Goal: Task Accomplishment & Management: Use online tool/utility

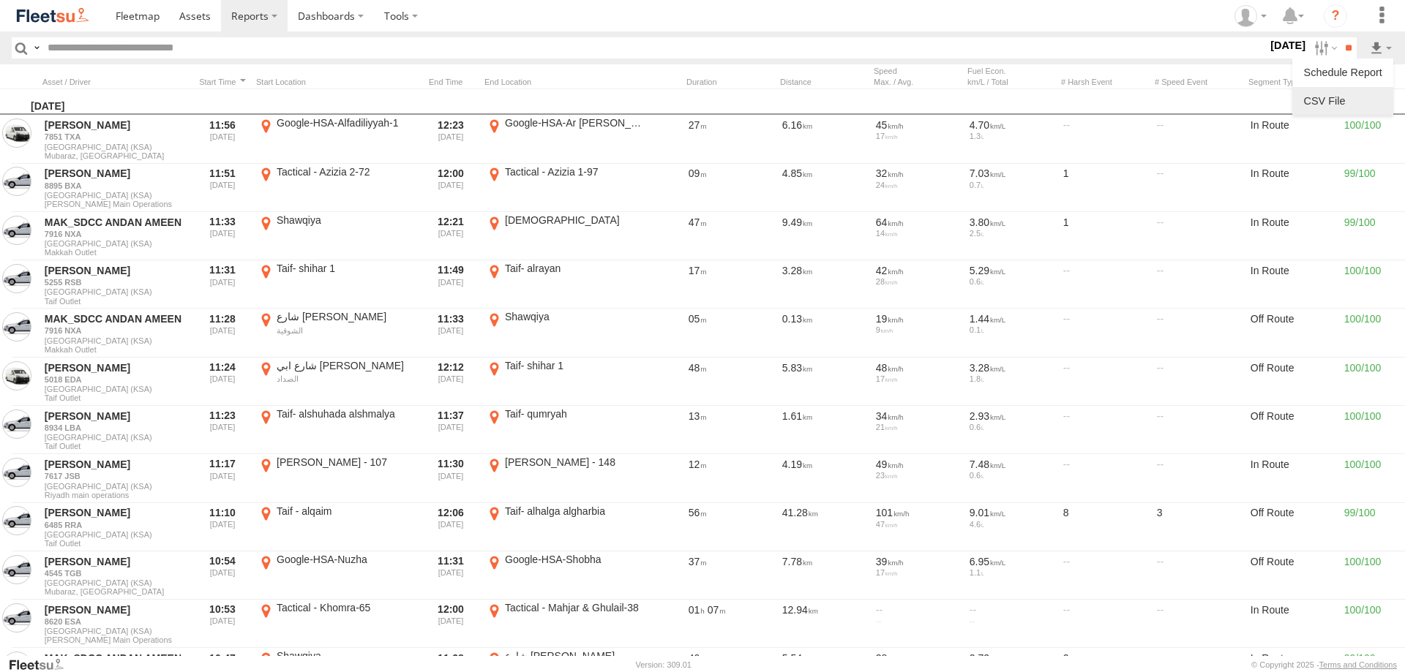
click at [1363, 93] on link at bounding box center [1342, 101] width 89 height 22
click at [1391, 48] on label at bounding box center [1380, 47] width 25 height 21
click at [1383, 16] on label at bounding box center [1381, 15] width 32 height 31
click at [40, 47] on label at bounding box center [37, 47] width 12 height 21
click at [1313, 48] on label at bounding box center [1323, 47] width 31 height 21
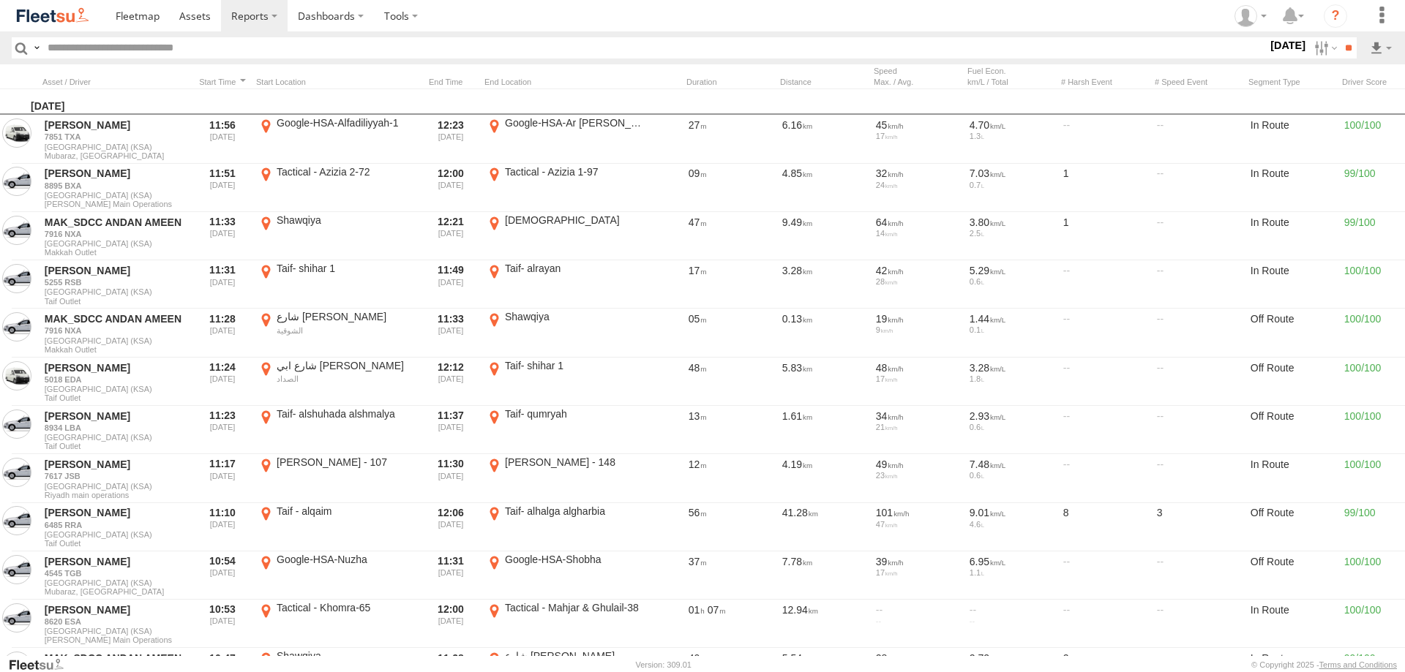
click at [0, 0] on label at bounding box center [0, 0] width 0 height 0
click at [0, 0] on span at bounding box center [0, 0] width 0 height 0
click at [0, 0] on span "Riyadh main operations" at bounding box center [0, 0] width 0 height 0
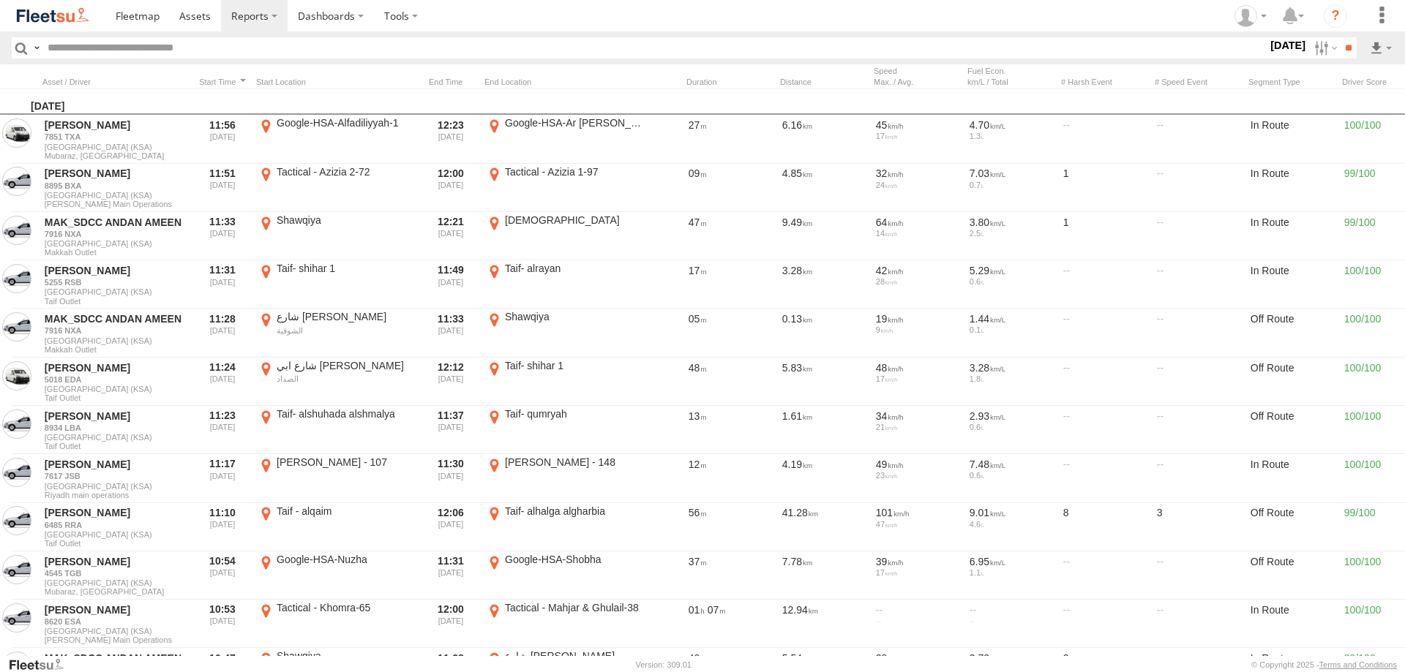
click at [0, 0] on span "[PERSON_NAME] Main Operations" at bounding box center [0, 0] width 0 height 0
click at [0, 0] on label at bounding box center [0, 0] width 0 height 0
click at [0, 0] on span "In Route" at bounding box center [0, 0] width 0 height 0
click at [0, 0] on span "Off Route" at bounding box center [0, 0] width 0 height 0
click at [1351, 40] on input "**" at bounding box center [1348, 47] width 17 height 21
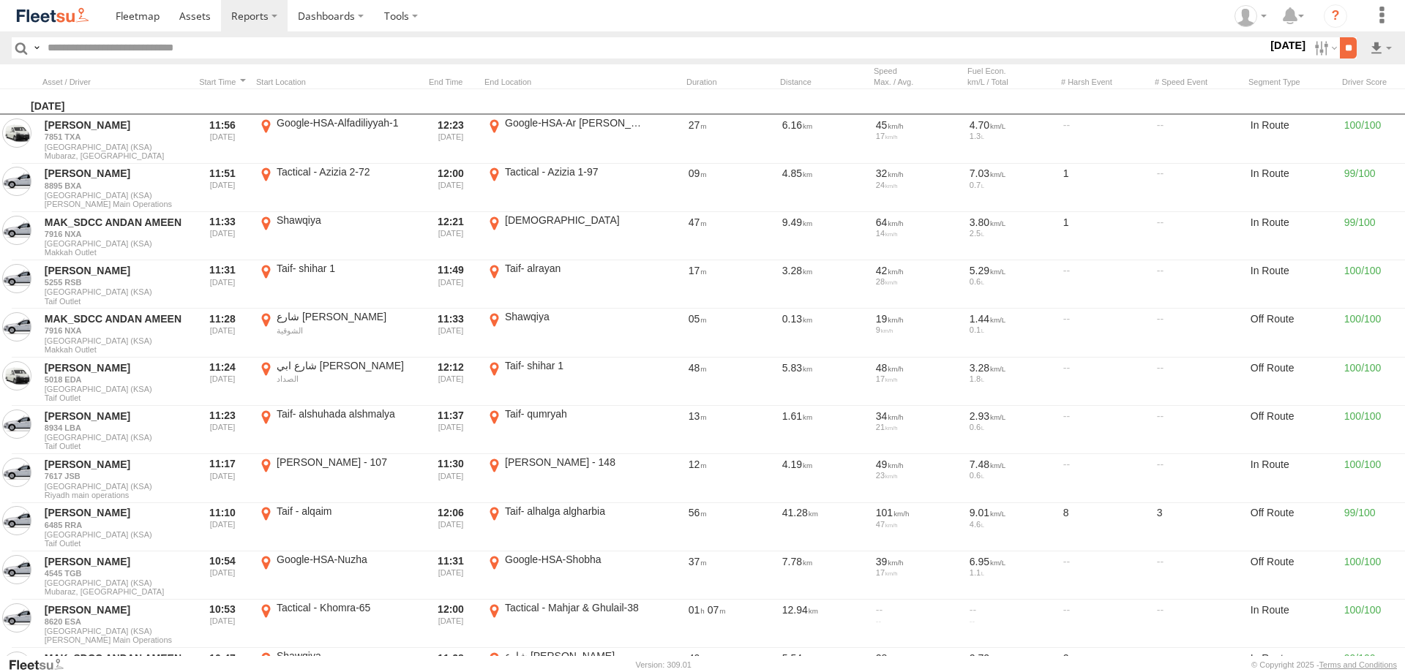
scroll to position [0, 0]
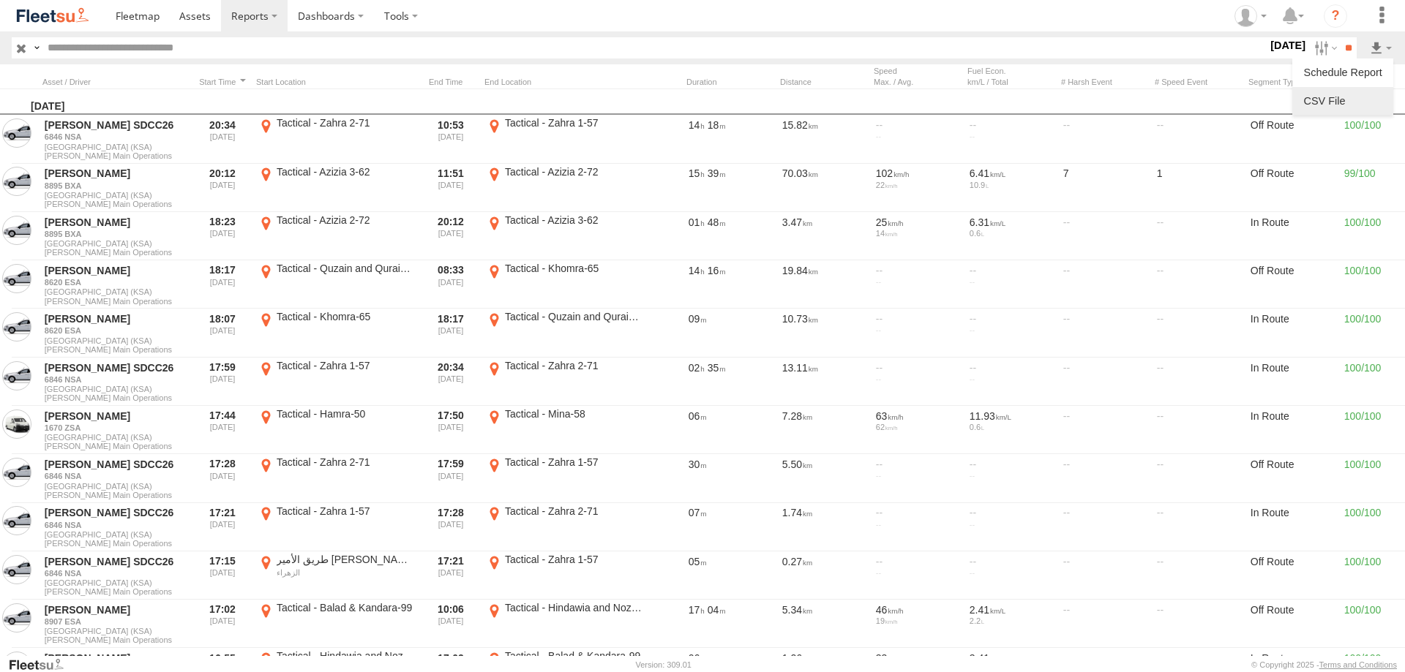
click at [1359, 94] on link at bounding box center [1342, 101] width 89 height 22
click at [1273, 49] on label "13 Oct 25" at bounding box center [1287, 45] width 41 height 16
click at [0, 0] on label at bounding box center [0, 0] width 0 height 0
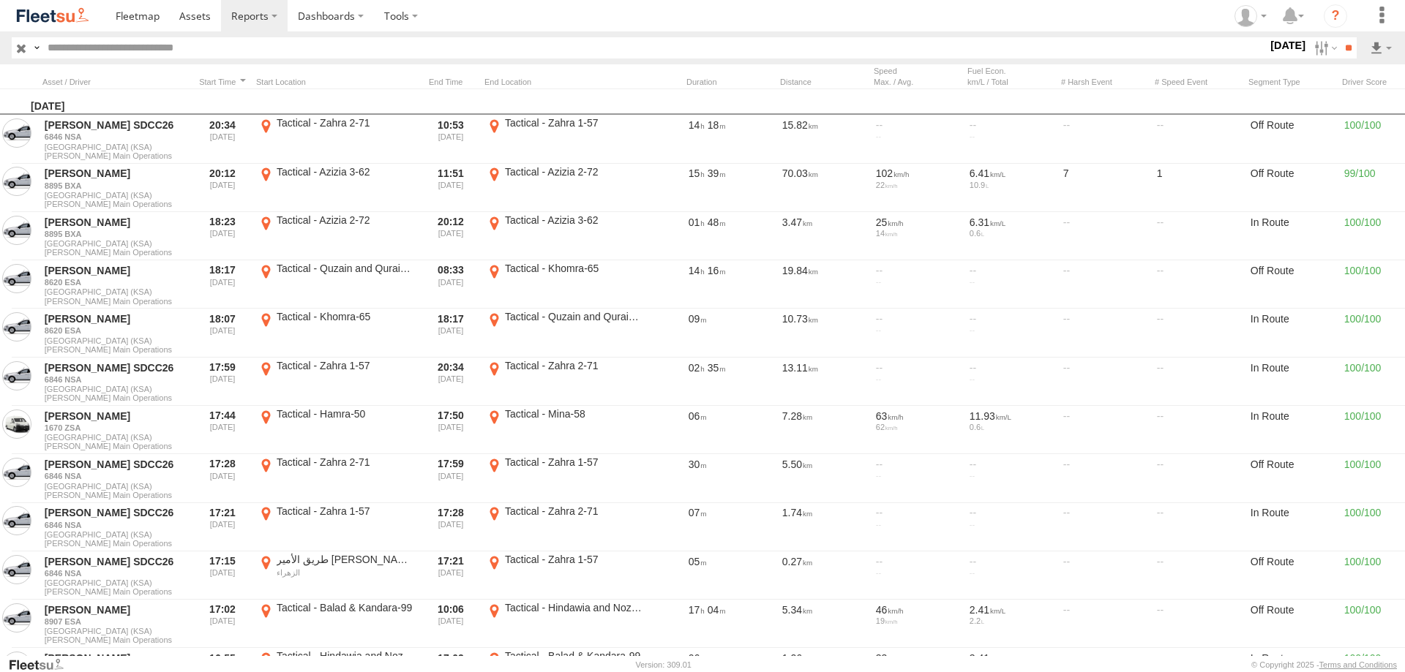
click at [0, 0] on label at bounding box center [0, 0] width 0 height 0
click at [1349, 51] on input "**" at bounding box center [1348, 47] width 17 height 21
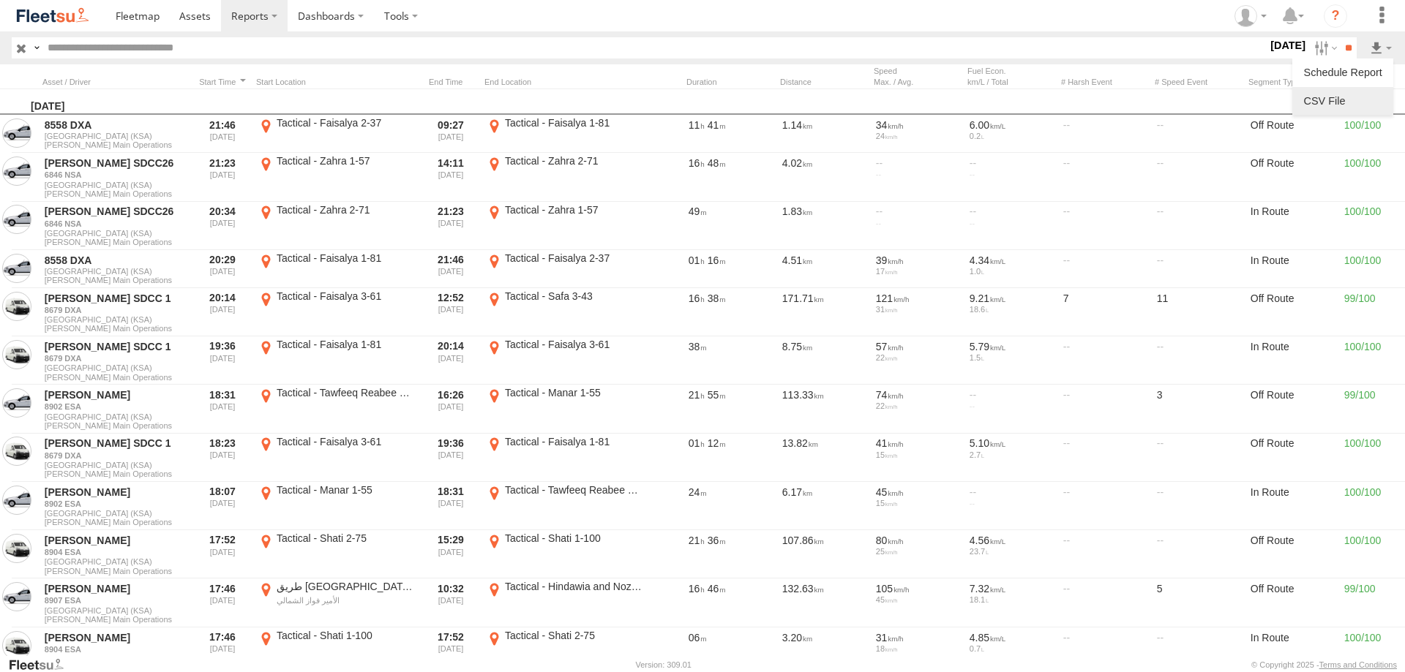
click at [1342, 102] on link at bounding box center [1342, 101] width 89 height 22
drag, startPoint x: 1315, startPoint y: 50, endPoint x: 198, endPoint y: 394, distance: 1168.2
click at [1315, 50] on label at bounding box center [1323, 47] width 31 height 21
click at [0, 0] on span "RUH - [GEOGRAPHIC_DATA]" at bounding box center [0, 0] width 0 height 0
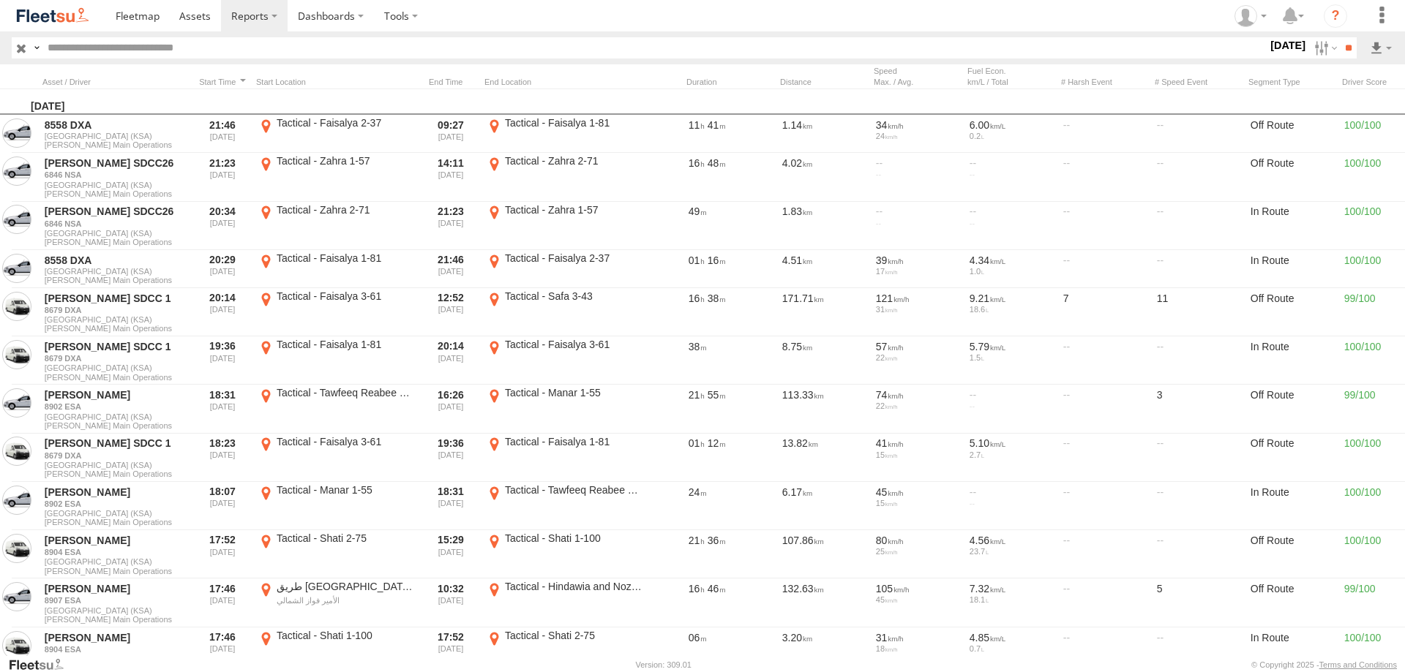
scroll to position [951, 0]
click at [0, 0] on span "[PERSON_NAME] - Jeddah" at bounding box center [0, 0] width 0 height 0
click at [1343, 38] on input "**" at bounding box center [1348, 47] width 17 height 21
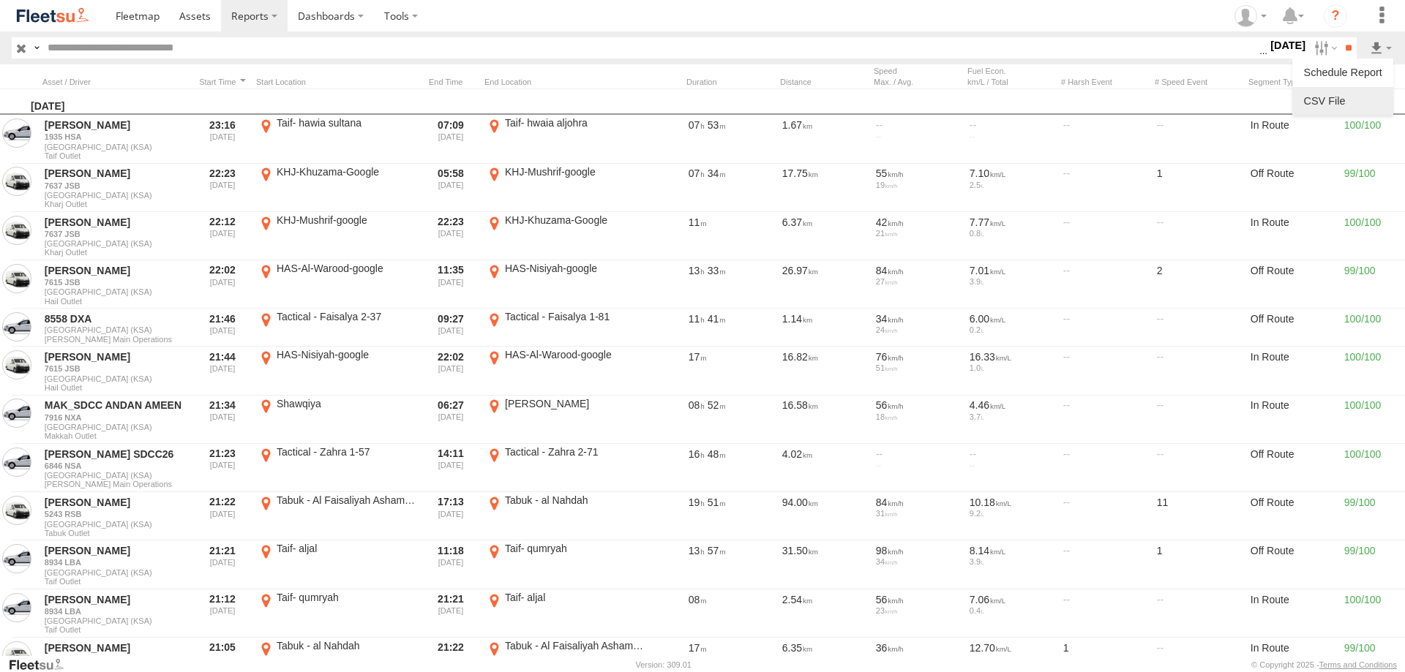
click at [1345, 98] on link at bounding box center [1342, 101] width 89 height 22
click at [1312, 50] on label at bounding box center [1323, 47] width 31 height 21
click at [0, 0] on span "[PERSON_NAME] - Jeddah" at bounding box center [0, 0] width 0 height 0
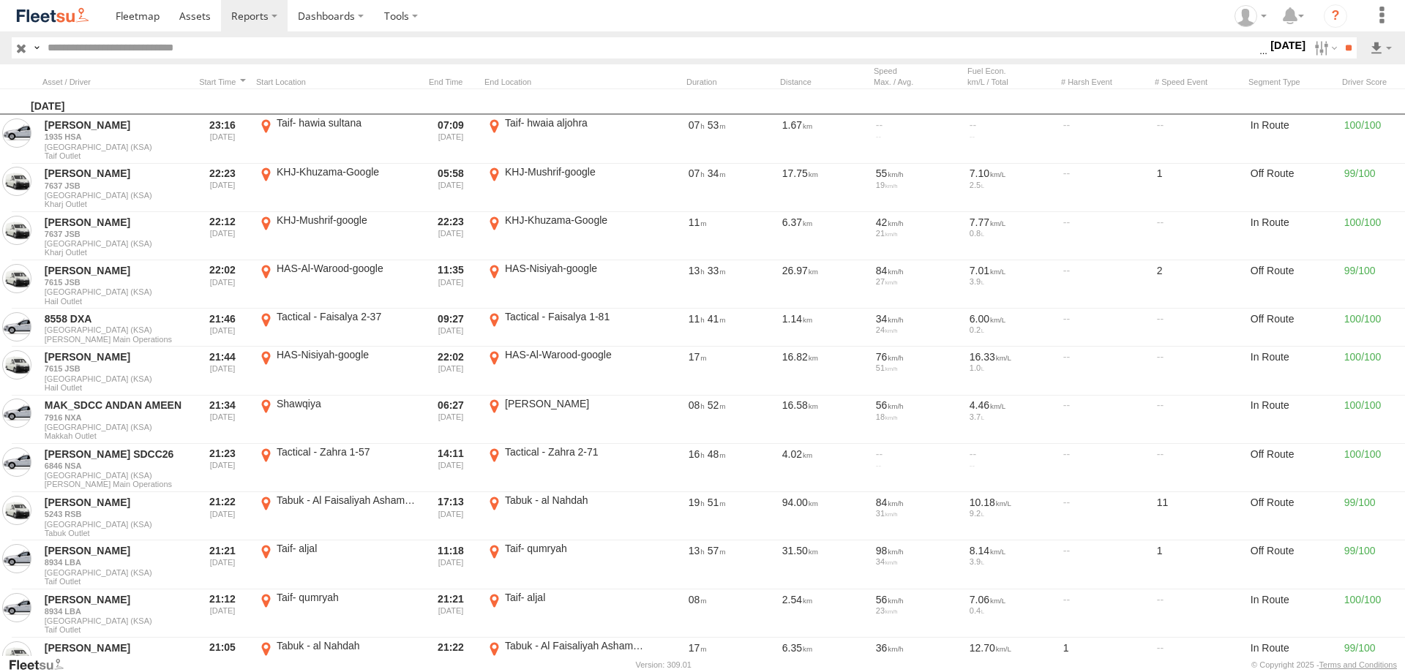
click at [0, 0] on span "RUH - [GEOGRAPHIC_DATA]" at bounding box center [0, 0] width 0 height 0
click at [0, 0] on span "Riyadh main operations" at bounding box center [0, 0] width 0 height 0
click at [1346, 49] on input "**" at bounding box center [1348, 47] width 17 height 21
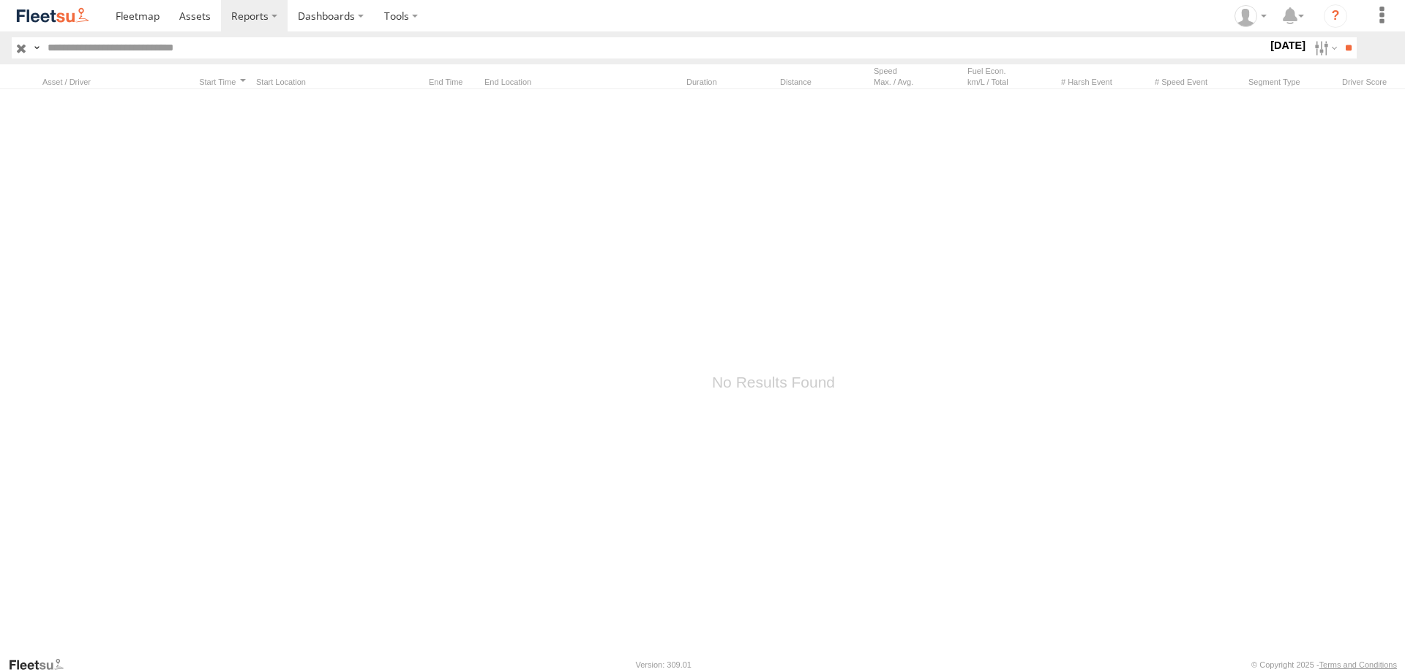
click at [976, 381] on div at bounding box center [773, 372] width 1547 height 567
